Goal: Task Accomplishment & Management: Use online tool/utility

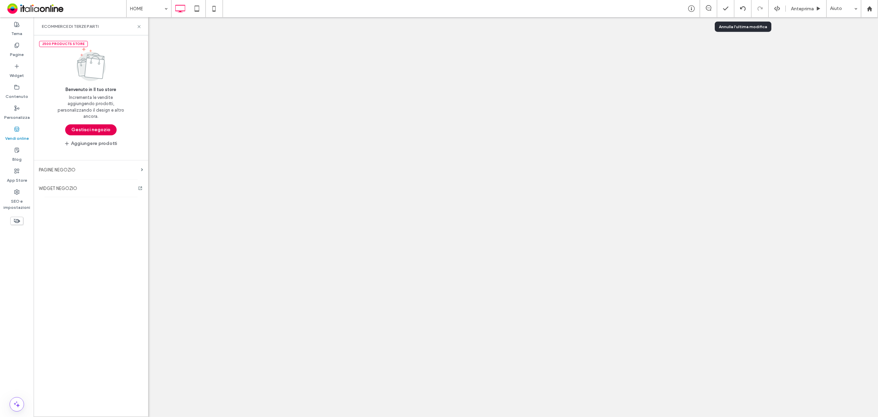
click at [103, 130] on button "Gestisci negozio" at bounding box center [90, 129] width 51 height 11
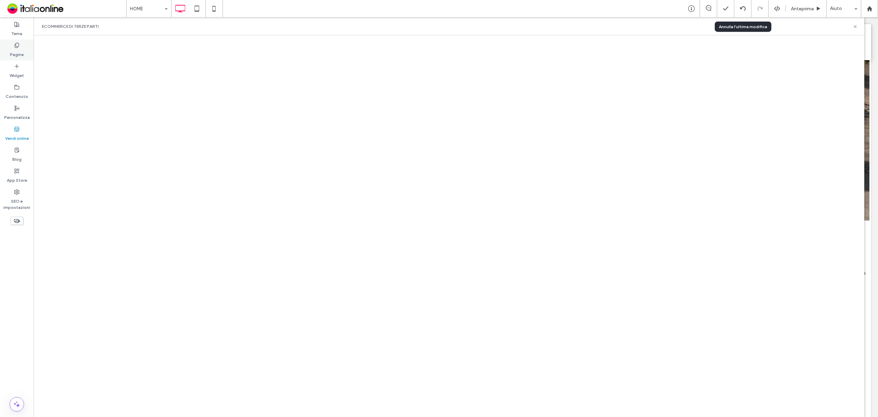
click at [21, 49] on label "Pagine" at bounding box center [17, 53] width 14 height 10
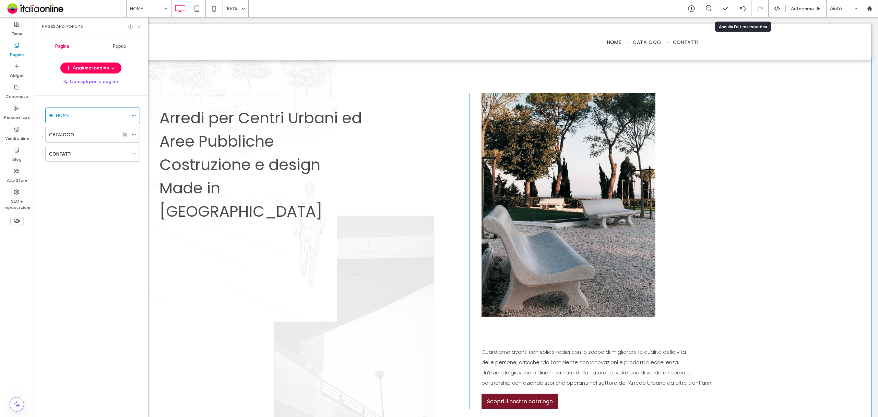
scroll to position [274, 0]
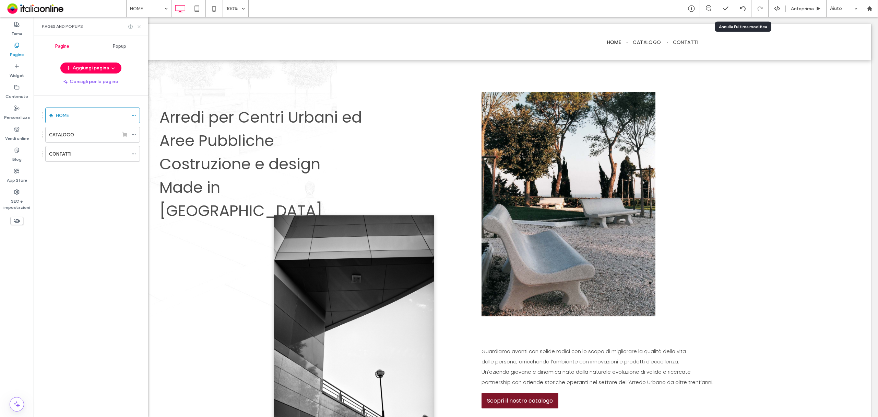
click at [139, 29] on icon at bounding box center [139, 26] width 5 height 5
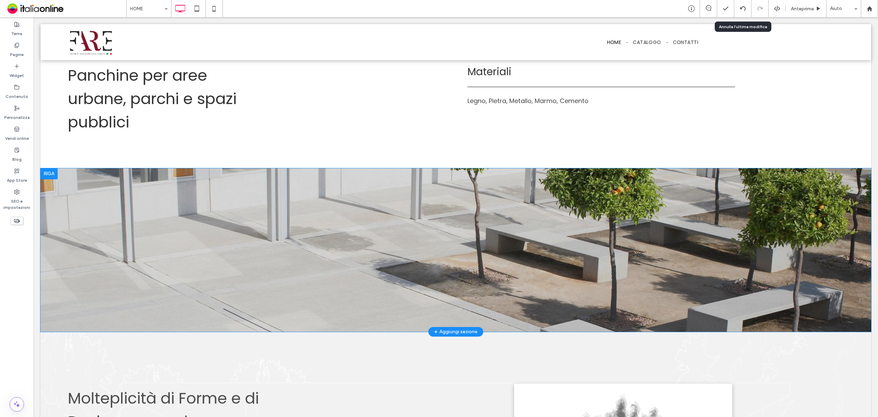
scroll to position [1418, 0]
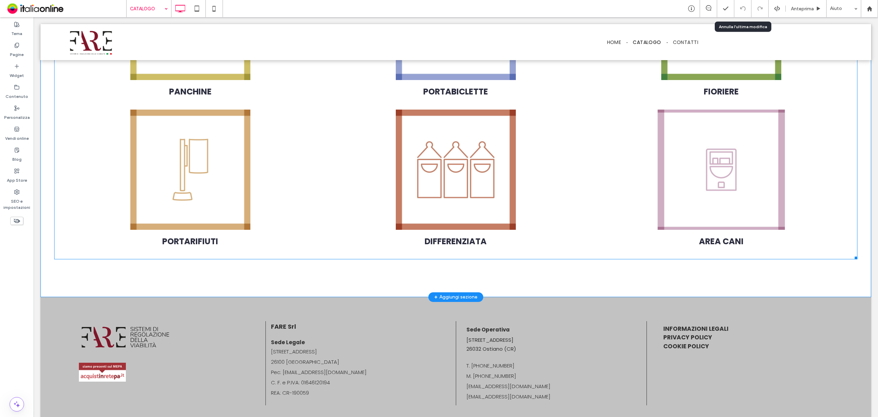
scroll to position [482, 0]
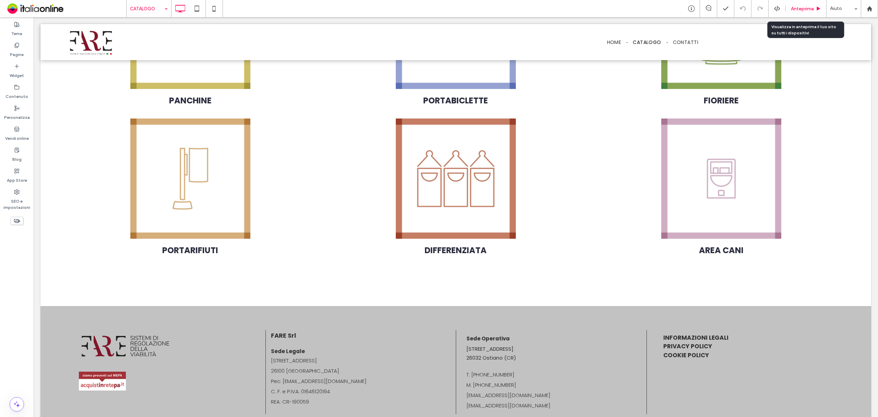
drag, startPoint x: 806, startPoint y: 8, endPoint x: 192, endPoint y: 55, distance: 615.6
click at [806, 8] on span "Anteprima" at bounding box center [802, 9] width 23 height 6
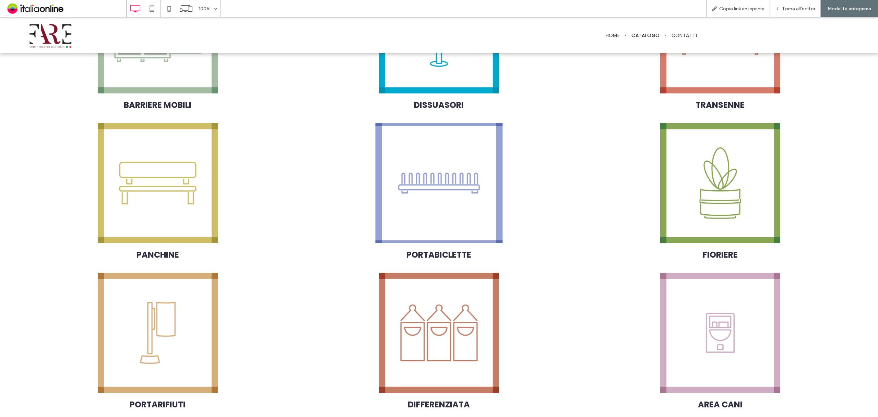
scroll to position [300, 0]
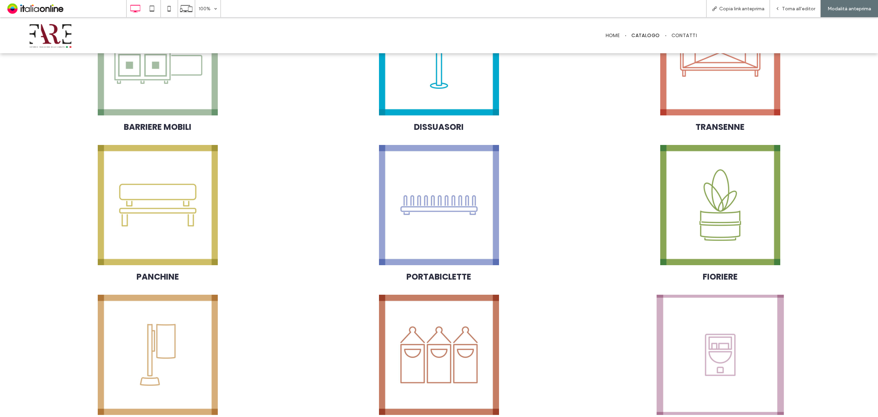
click at [694, 363] on link at bounding box center [720, 354] width 291 height 127
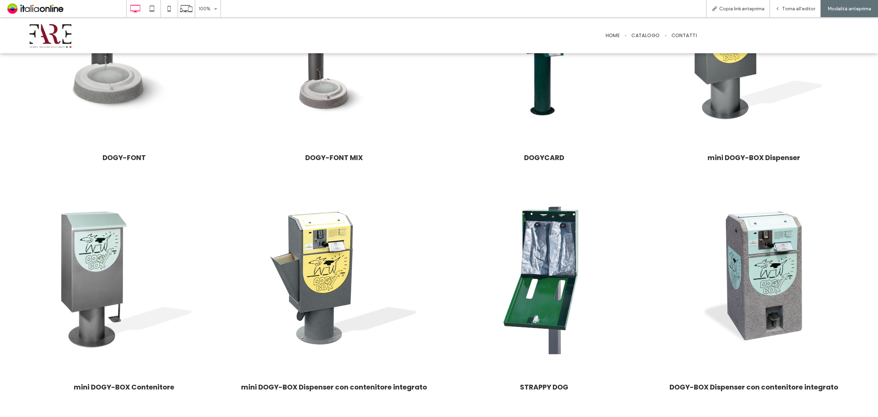
scroll to position [457, 0]
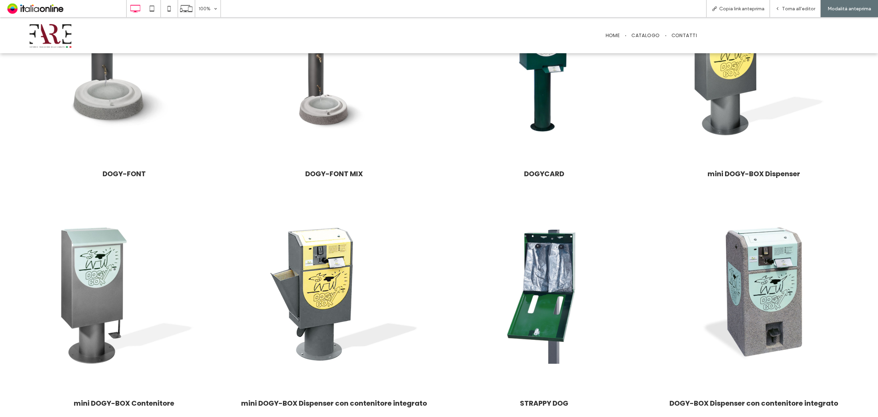
click at [657, 10] on div "100% Copia link anteprima Torna all'editor Modalità anteprima" at bounding box center [502, 8] width 752 height 17
click at [780, 8] on icon at bounding box center [777, 8] width 5 height 5
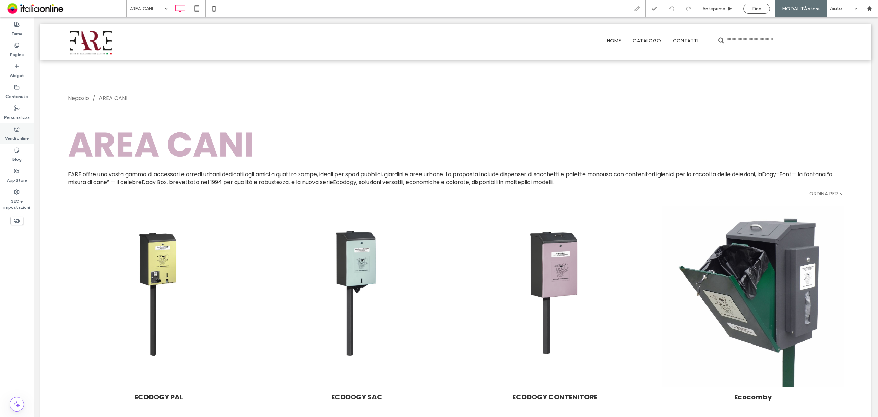
click at [17, 133] on label "Vendi online" at bounding box center [17, 137] width 24 height 10
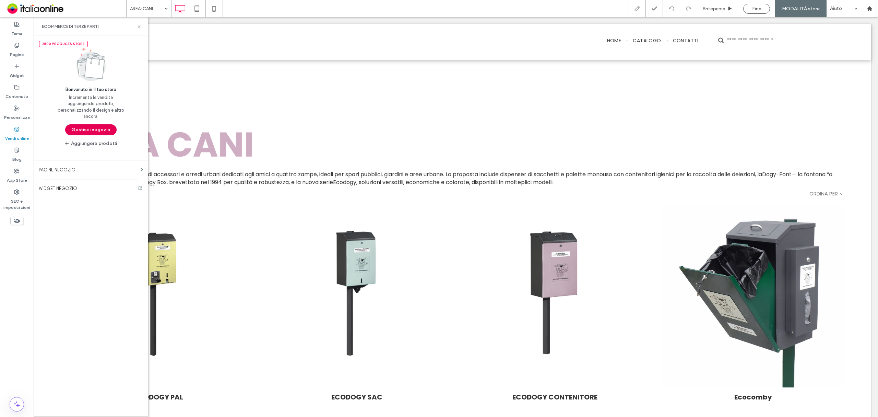
click at [105, 127] on button "Gestisci negozio" at bounding box center [90, 129] width 51 height 11
